Goal: Task Accomplishment & Management: Manage account settings

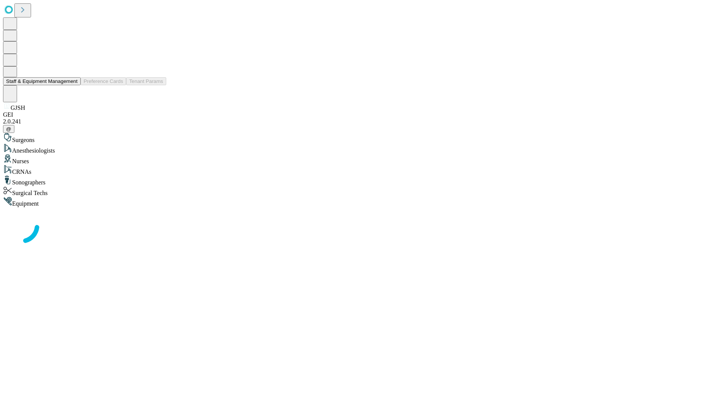
click at [72, 85] on button "Staff & Equipment Management" at bounding box center [42, 81] width 78 height 8
